Goal: Register for event/course

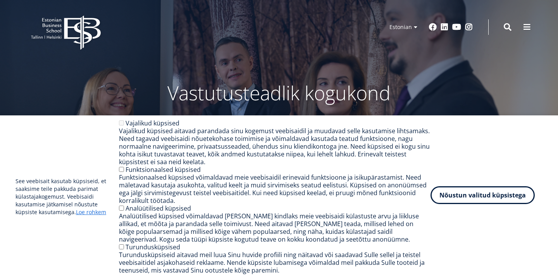
click at [473, 199] on button "Nõustun valitud küpsistega" at bounding box center [483, 195] width 104 height 18
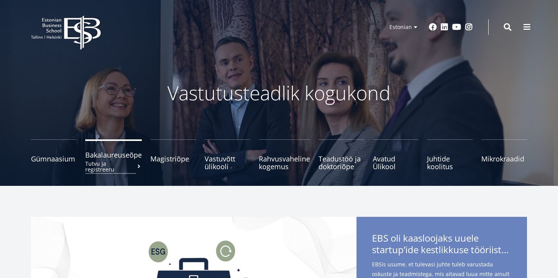
click at [124, 159] on span "Bakalaureuseõpe Tutvu ja registreeru" at bounding box center [113, 155] width 57 height 8
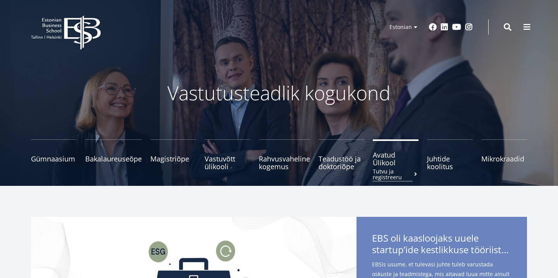
click at [385, 165] on span "Avatud Ülikool Tutvu ja registreeru" at bounding box center [396, 159] width 46 height 16
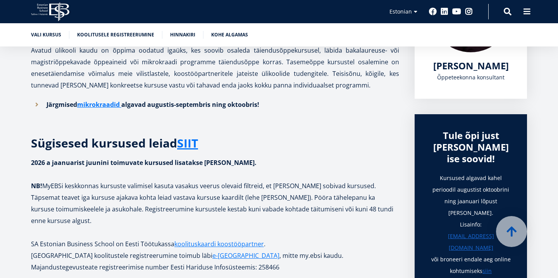
scroll to position [220, 0]
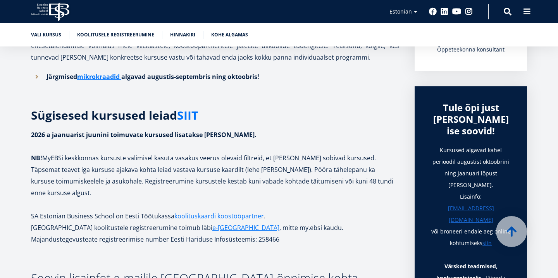
click at [188, 119] on link "SIIT" at bounding box center [187, 116] width 21 height 12
